Goal: Check status

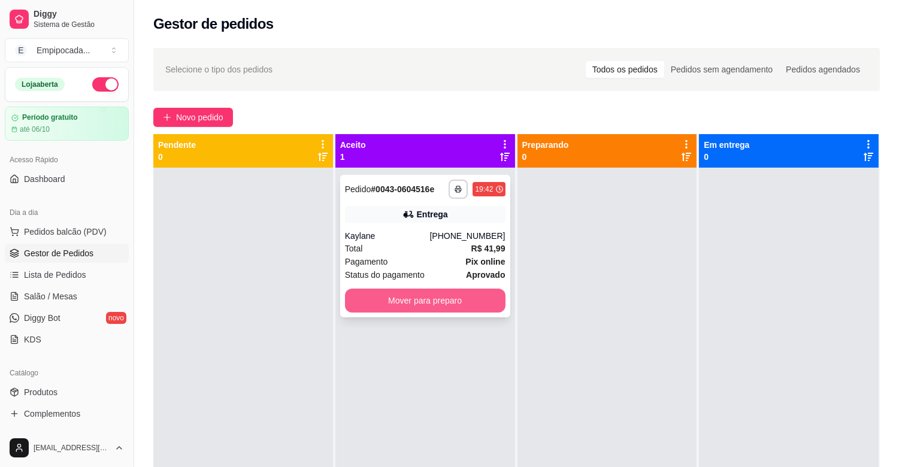
click at [372, 298] on button "Mover para preparo" at bounding box center [425, 301] width 160 height 24
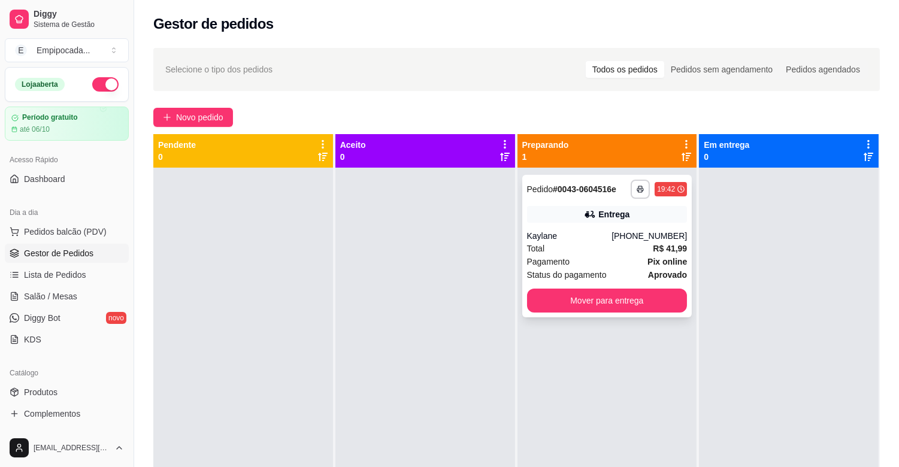
click at [548, 242] on div "Total R$ 41,99" at bounding box center [607, 248] width 160 height 13
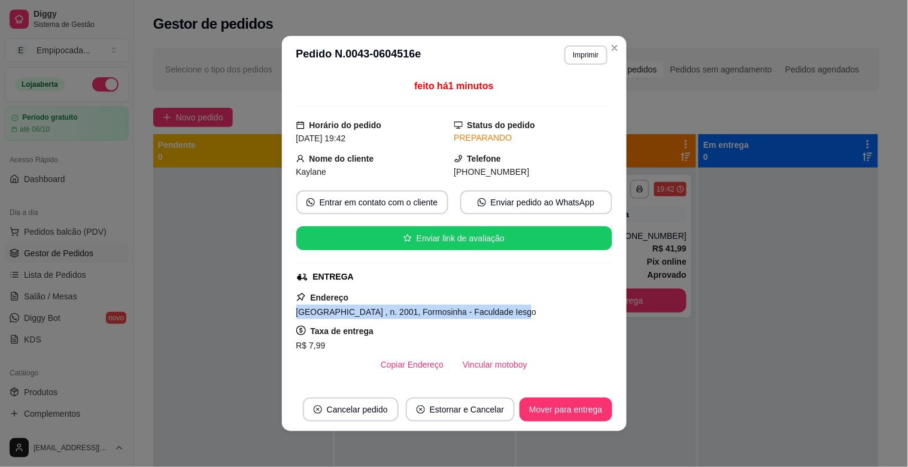
drag, startPoint x: 291, startPoint y: 314, endPoint x: 499, endPoint y: 314, distance: 208.4
click at [499, 314] on div "[GEOGRAPHIC_DATA] , n. 2001, Formosinha - Faculdade Iesgo" at bounding box center [454, 312] width 316 height 14
copy span "[GEOGRAPHIC_DATA] , n. 2001, Formosinha - Faculdade Iesgo"
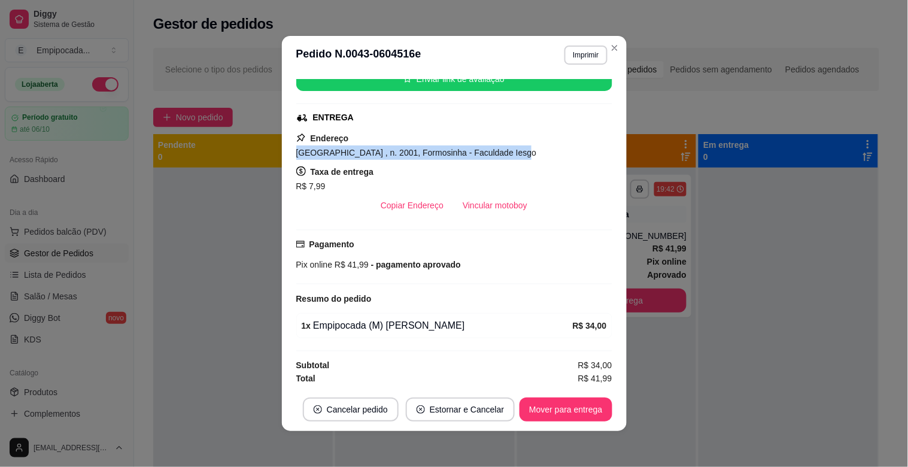
scroll to position [163, 0]
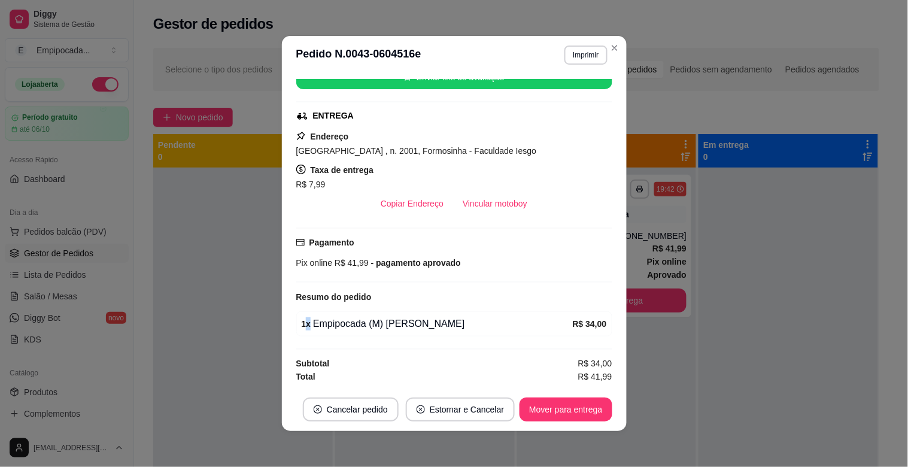
drag, startPoint x: 298, startPoint y: 326, endPoint x: 433, endPoint y: 324, distance: 134.8
click at [433, 324] on div "1 x Empipocada (M) [PERSON_NAME]" at bounding box center [437, 324] width 271 height 14
click at [441, 326] on div "1 x Empipocada (M) [PERSON_NAME]" at bounding box center [437, 324] width 271 height 14
drag, startPoint x: 433, startPoint y: 322, endPoint x: 317, endPoint y: 325, distance: 115.6
click at [310, 322] on div "1 x Empipocada (M) [PERSON_NAME]" at bounding box center [437, 324] width 271 height 14
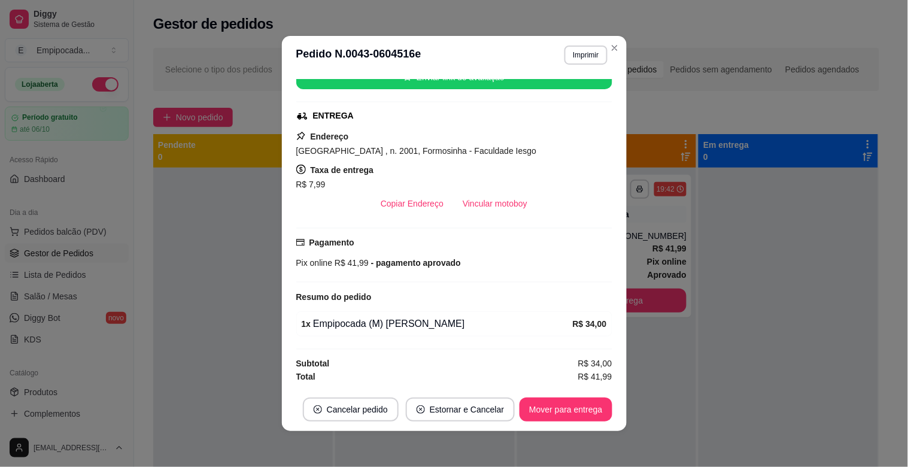
click at [301, 337] on div "feito há 1 minutos Horário do pedido [DATE] 19:42 Status do pedido PREPARANDO N…" at bounding box center [454, 231] width 316 height 304
drag, startPoint x: 296, startPoint y: 320, endPoint x: 429, endPoint y: 325, distance: 132.4
click at [429, 325] on div "1 x Empipocada (M) [PERSON_NAME]" at bounding box center [437, 324] width 271 height 14
copy div "1 x Empipocada (M) [PERSON_NAME]"
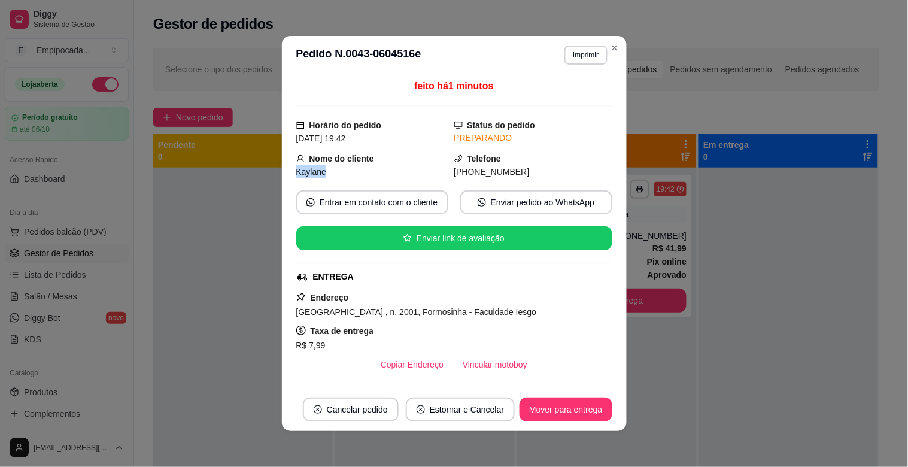
drag, startPoint x: 322, startPoint y: 172, endPoint x: 292, endPoint y: 169, distance: 30.0
click at [296, 169] on div "Kaylane" at bounding box center [375, 171] width 158 height 13
copy span "Kaylane"
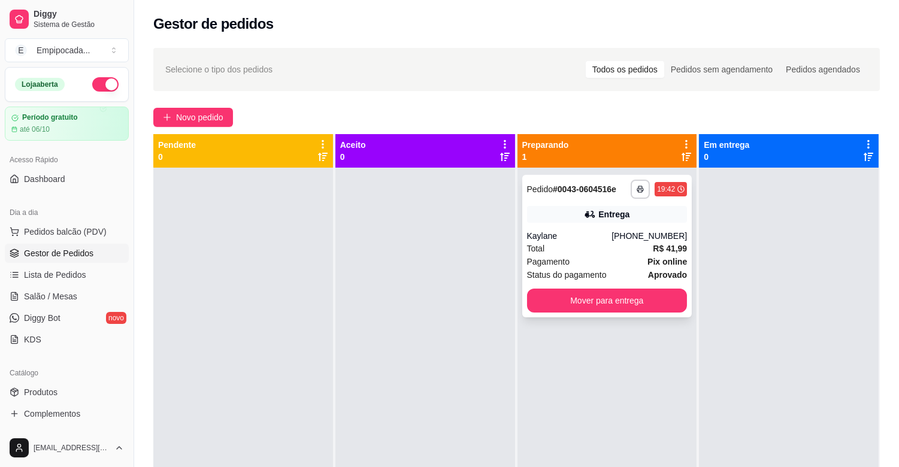
click at [576, 254] on div "Total R$ 41,99" at bounding box center [607, 248] width 160 height 13
